Goal: Task Accomplishment & Management: Use online tool/utility

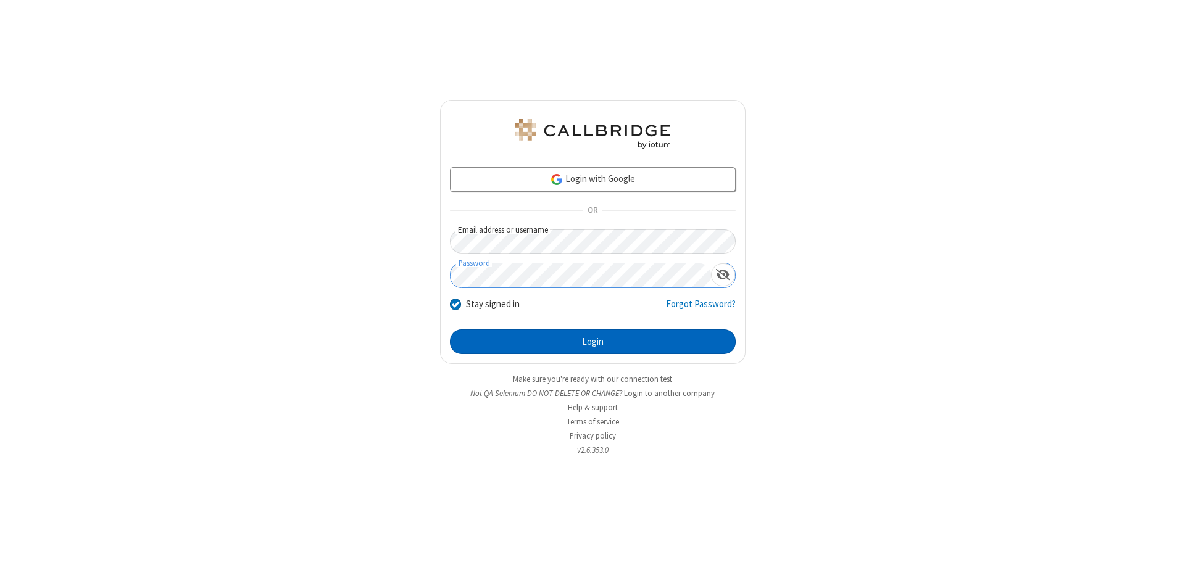
click at [592, 342] on button "Login" at bounding box center [593, 341] width 286 height 25
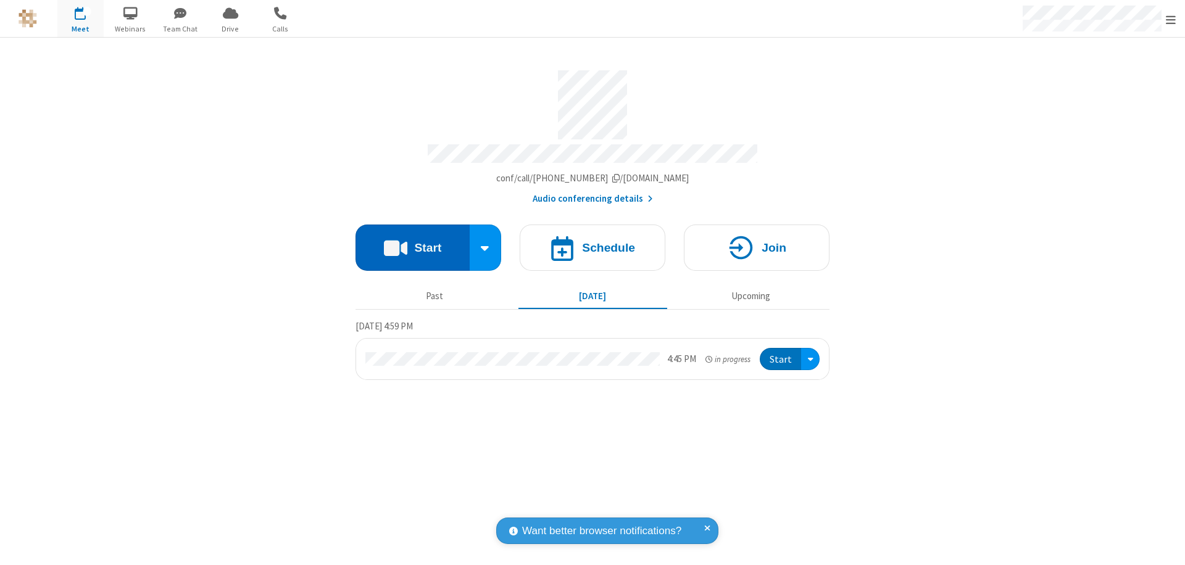
click at [412, 242] on button "Start" at bounding box center [412, 248] width 114 height 46
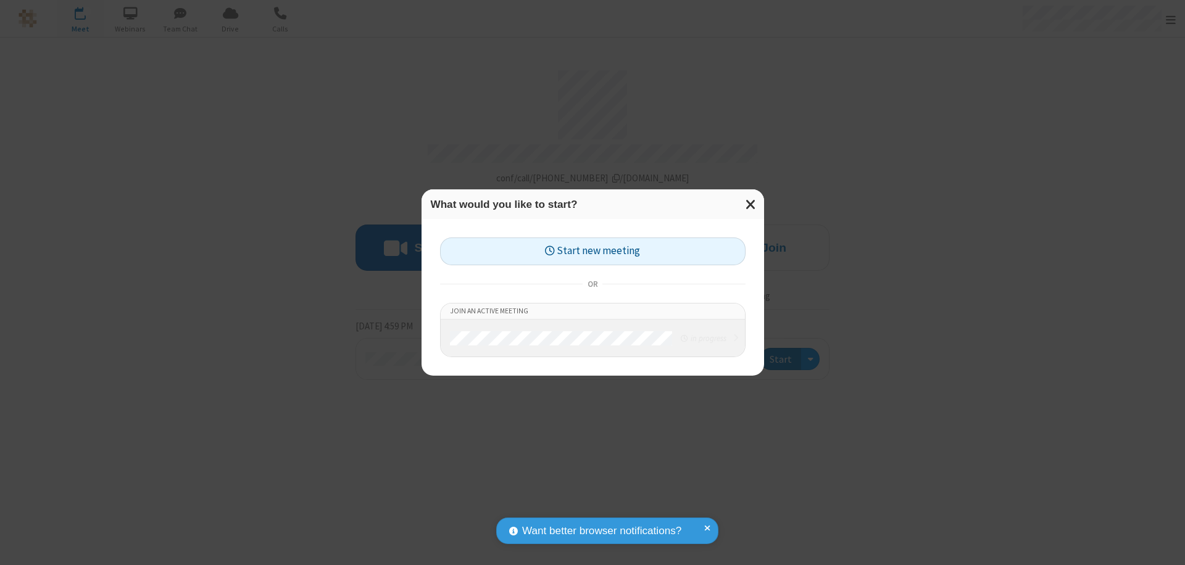
click at [592, 251] on button "Start new meeting" at bounding box center [592, 252] width 305 height 28
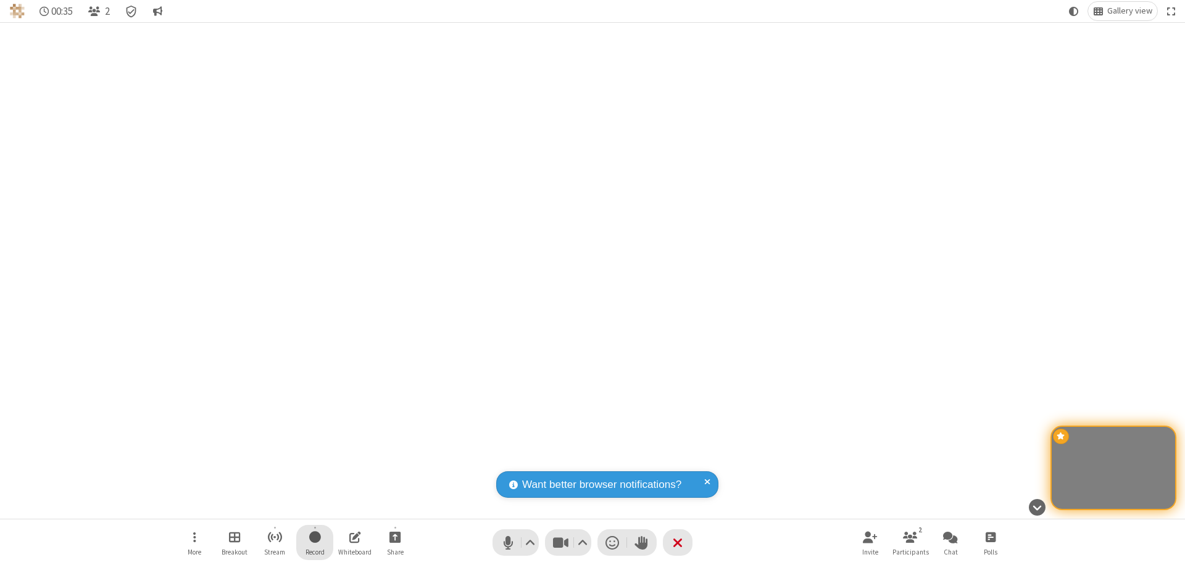
click at [315, 542] on span "Start recording" at bounding box center [315, 536] width 12 height 15
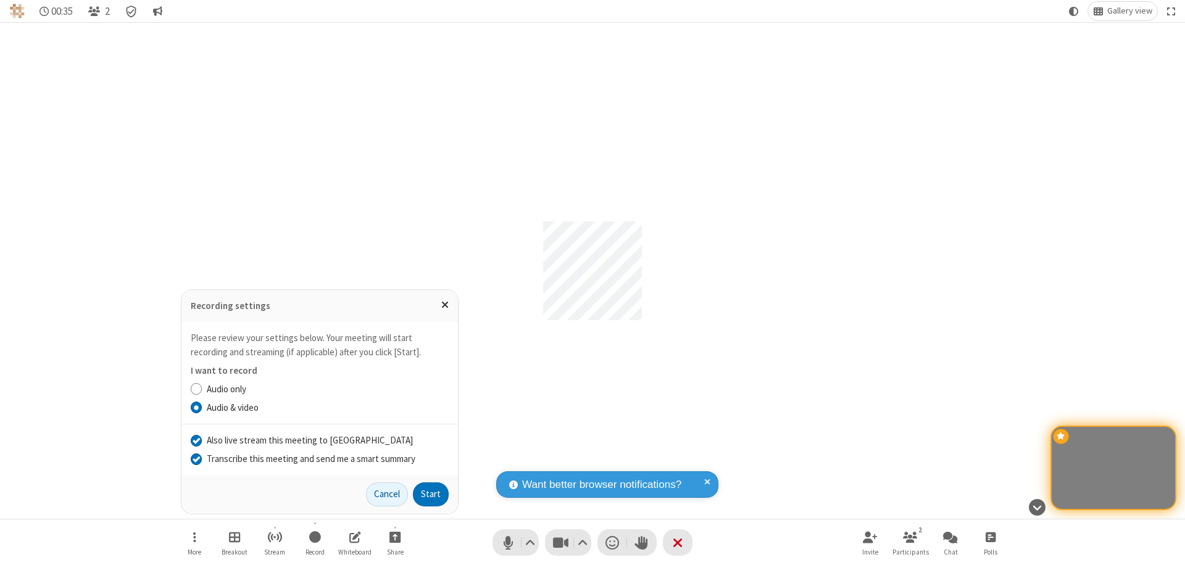
click at [196, 458] on input "Transcribe this meeting and send me a smart summary" at bounding box center [197, 458] width 12 height 13
click at [327, 407] on label "Audio & video" at bounding box center [328, 408] width 242 height 14
click at [202, 407] on input "Audio & video" at bounding box center [197, 407] width 12 height 13
click at [196, 440] on input "Also live stream this meeting to Callbridge" at bounding box center [197, 440] width 12 height 13
click at [431, 494] on button "Start" at bounding box center [431, 495] width 36 height 25
